Goal: Task Accomplishment & Management: Use online tool/utility

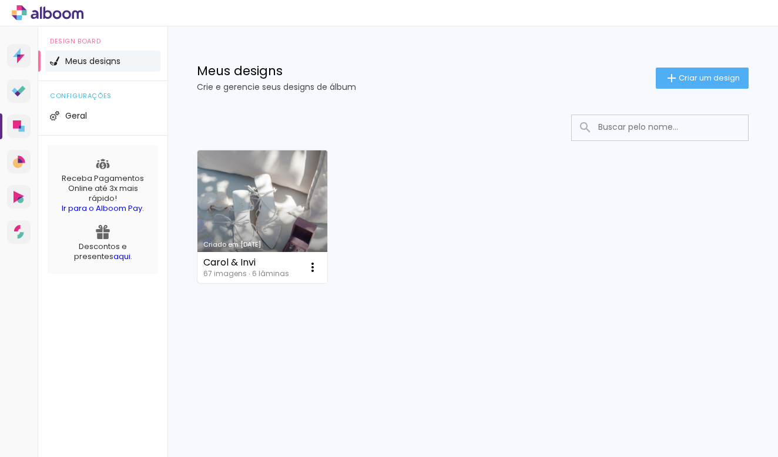
click at [299, 225] on link "Criado em [DATE]" at bounding box center [262, 216] width 130 height 133
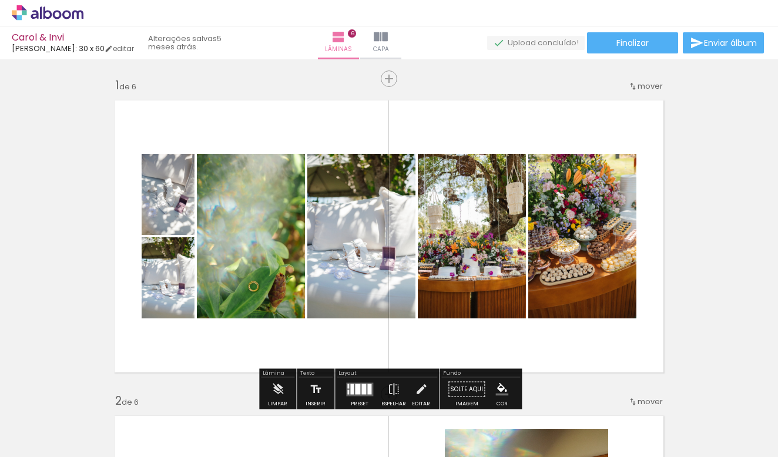
click at [276, 375] on div "Lâmina" at bounding box center [277, 374] width 33 height 7
click at [277, 381] on iron-icon at bounding box center [278, 390] width 13 height 24
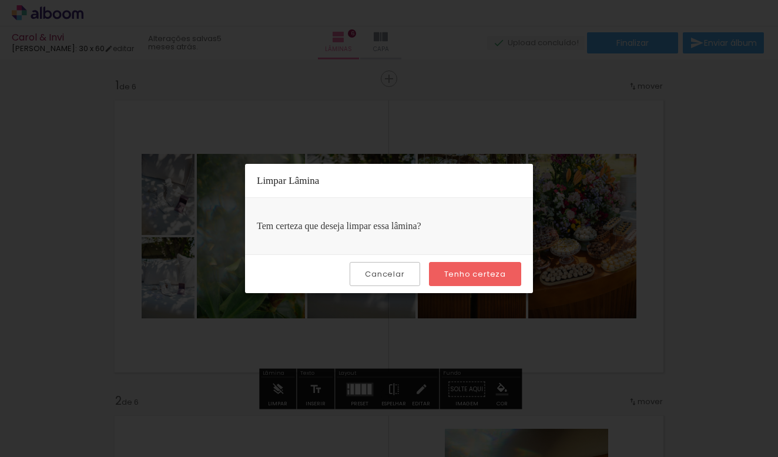
click at [415, 278] on paper-button "Cancelar" at bounding box center [385, 274] width 70 height 24
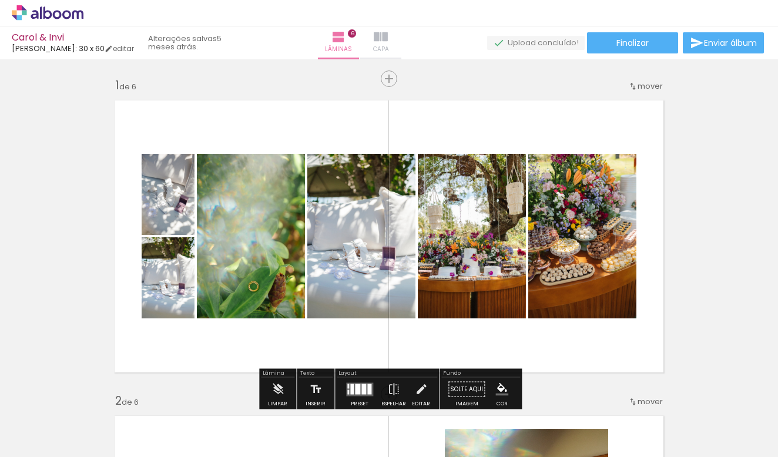
click at [388, 41] on iron-icon at bounding box center [381, 37] width 14 height 14
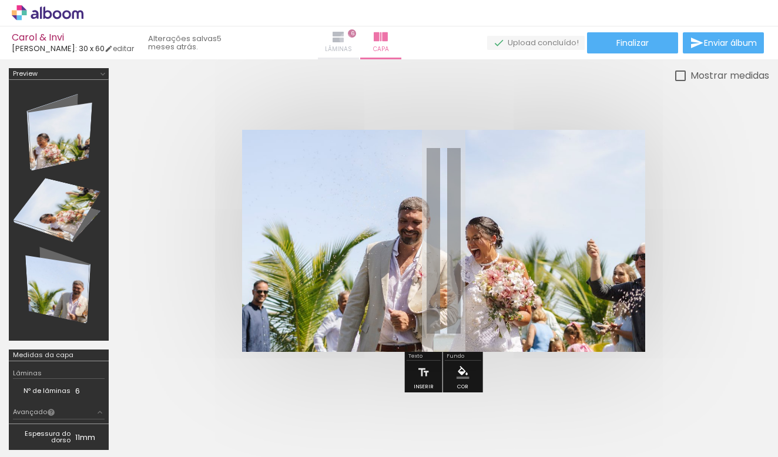
click at [346, 39] on iron-icon at bounding box center [338, 37] width 14 height 14
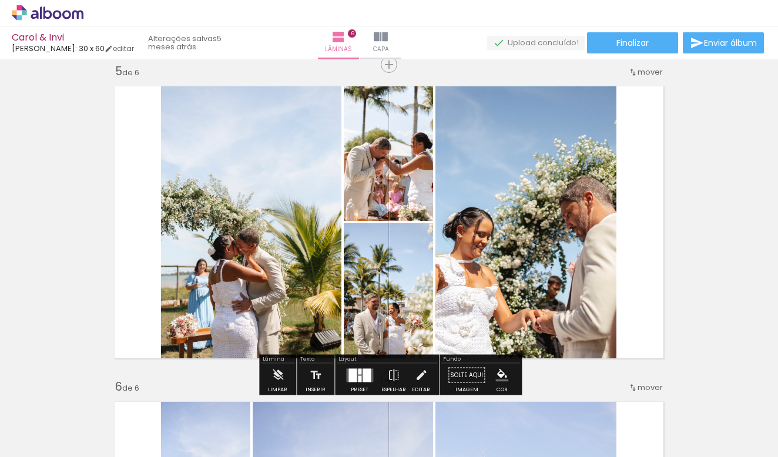
scroll to position [1262, 0]
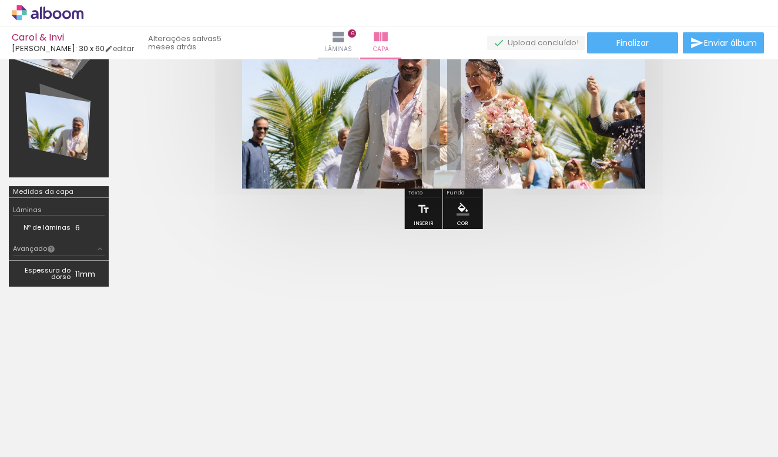
scroll to position [163, 0]
